Goal: Information Seeking & Learning: Check status

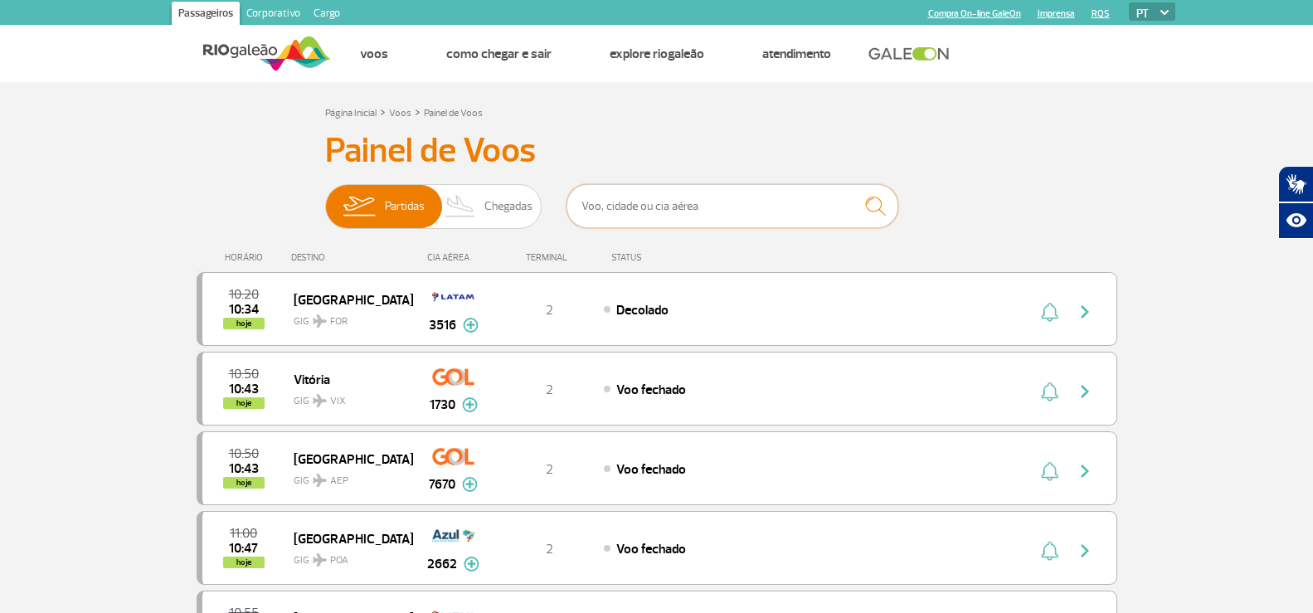
click at [624, 215] on input "text" at bounding box center [732, 206] width 332 height 44
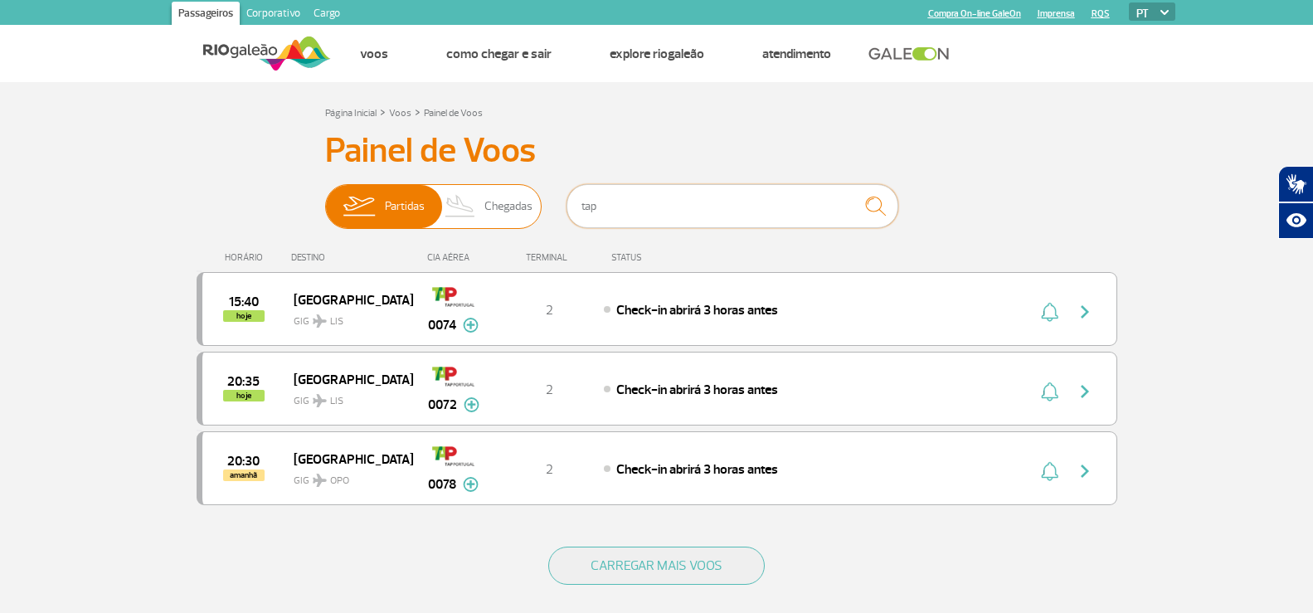
drag, startPoint x: 617, startPoint y: 213, endPoint x: 499, endPoint y: 206, distance: 117.9
click at [499, 206] on div "Partidas Chegadas tap" at bounding box center [656, 209] width 663 height 50
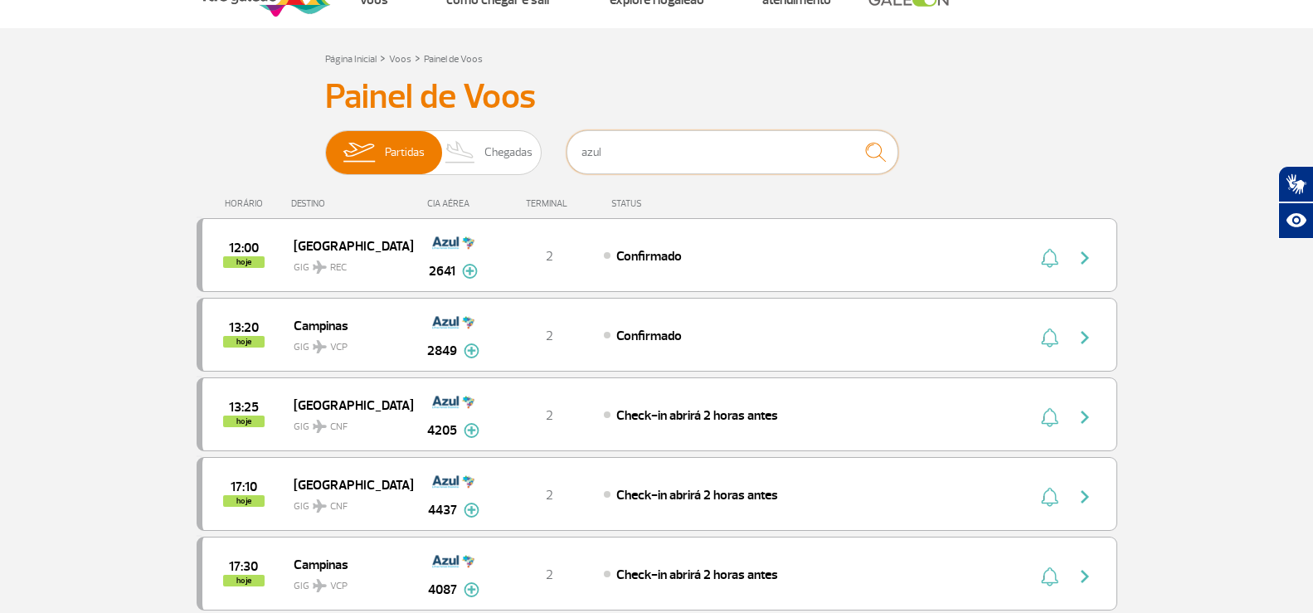
scroll to position [83, 0]
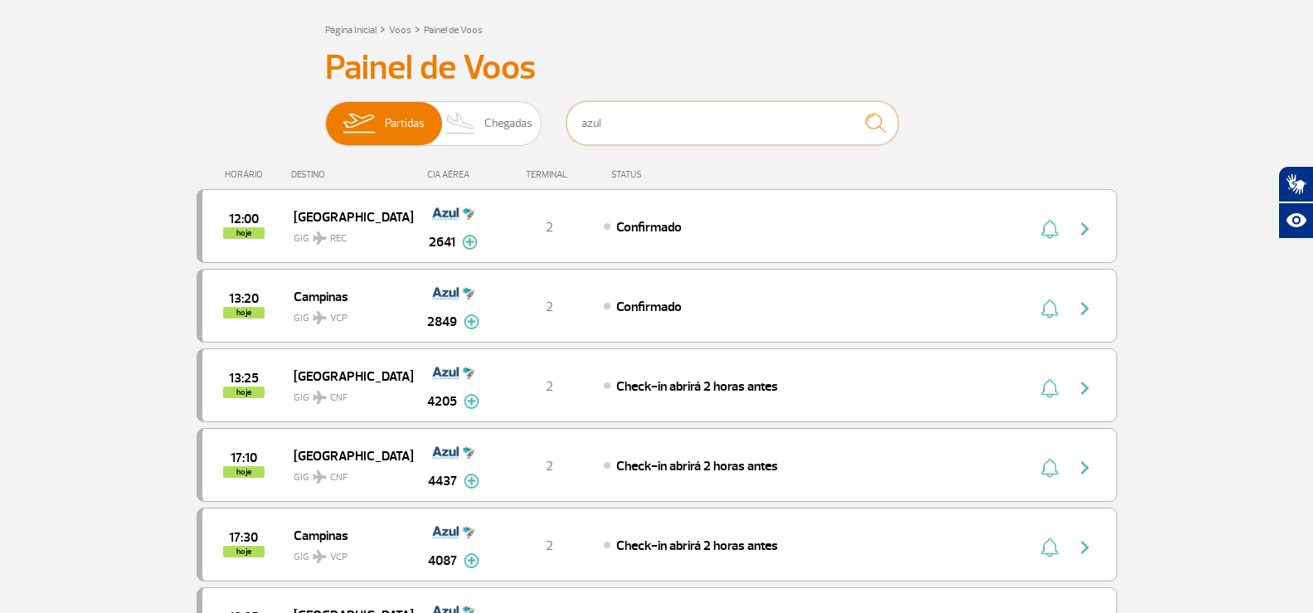
drag, startPoint x: 640, startPoint y: 130, endPoint x: 556, endPoint y: 104, distance: 87.6
click at [496, 126] on div "Partidas Chegadas azul" at bounding box center [656, 126] width 663 height 50
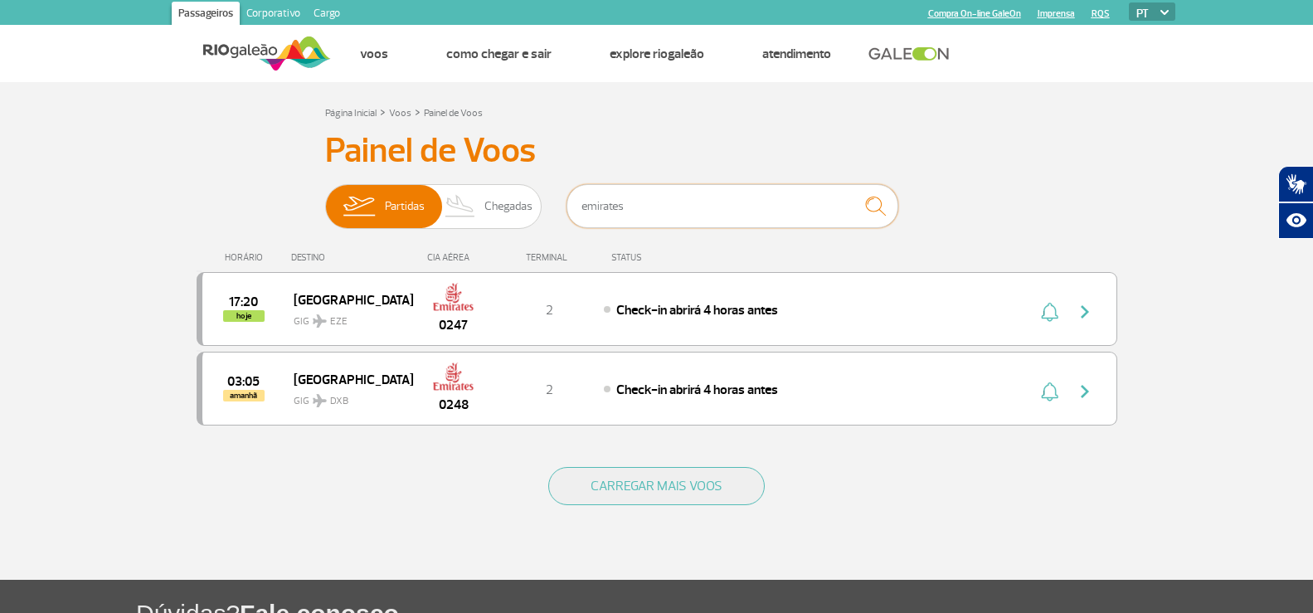
drag, startPoint x: 668, startPoint y: 194, endPoint x: 548, endPoint y: 196, distance: 120.2
click at [550, 196] on div "Partidas Chegadas emirates" at bounding box center [656, 209] width 663 height 50
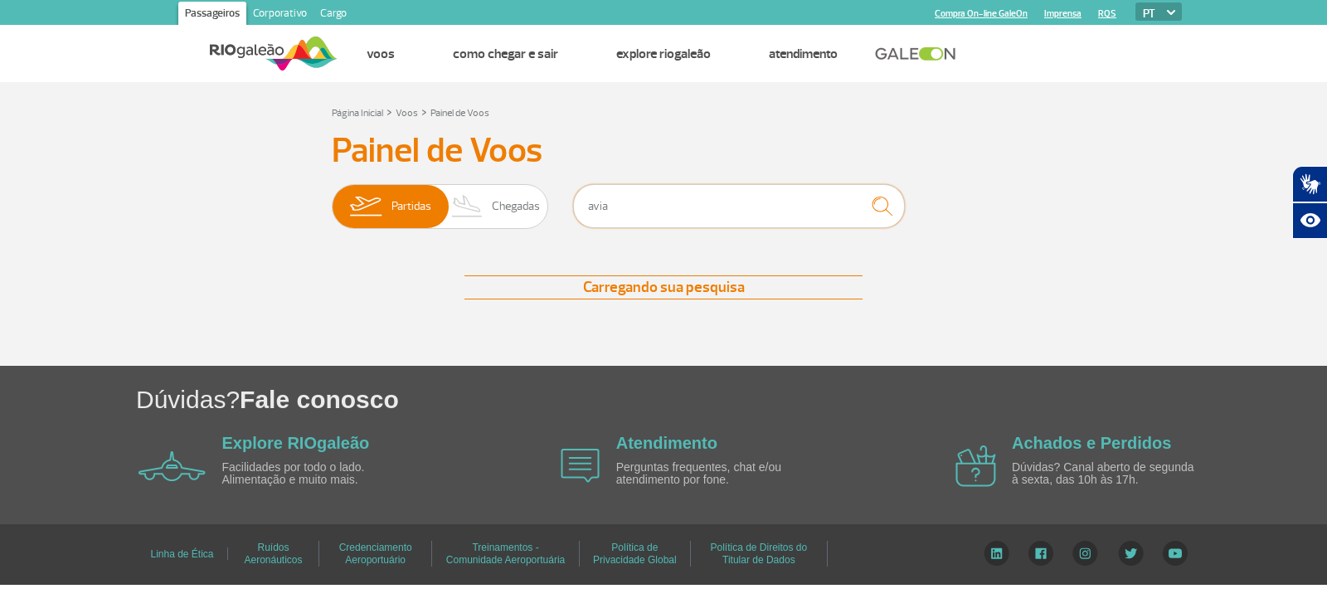
type input "avianca"
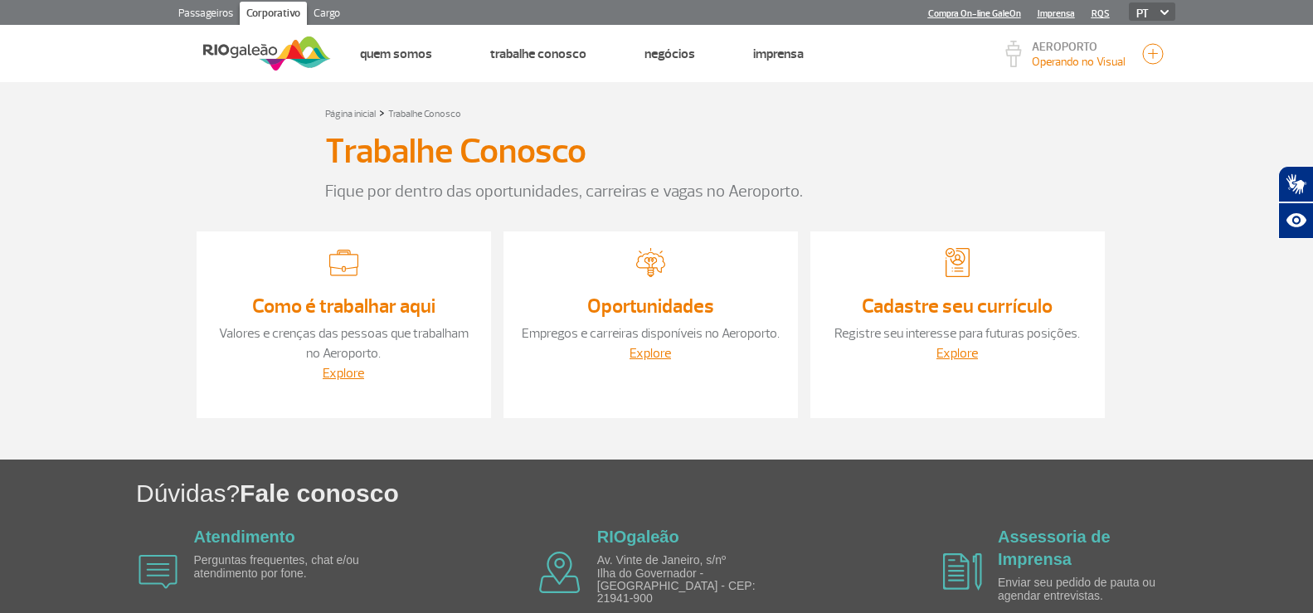
click at [327, 308] on link "Como é trabalhar aqui" at bounding box center [343, 306] width 183 height 25
click at [668, 294] on link "Oportunidades" at bounding box center [650, 306] width 127 height 25
